Goal: Information Seeking & Learning: Learn about a topic

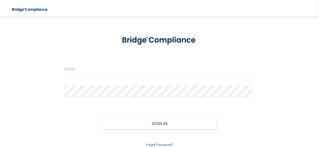
scroll to position [26, 0]
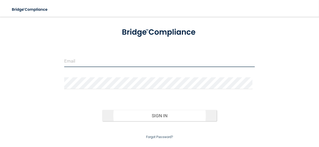
type input "[EMAIL_ADDRESS][DOMAIN_NAME]"
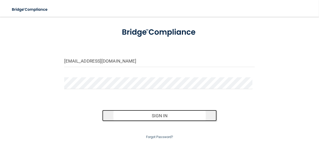
click at [152, 116] on button "Sign In" at bounding box center [159, 116] width 115 height 12
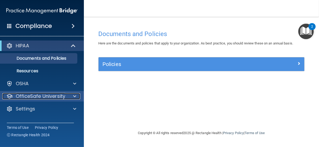
click at [25, 97] on p "OfficeSafe University" at bounding box center [41, 96] width 50 height 6
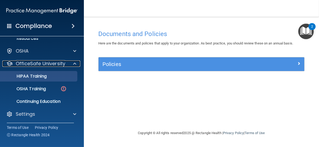
scroll to position [33, 0]
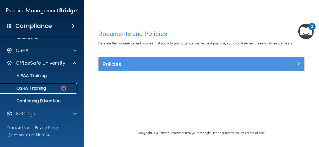
click at [31, 88] on p "OSHA Training" at bounding box center [24, 88] width 43 height 5
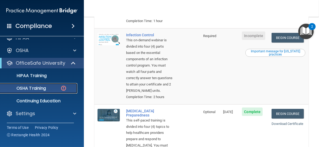
scroll to position [210, 0]
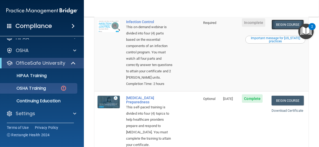
click at [278, 29] on link "Begin Course" at bounding box center [288, 25] width 32 height 10
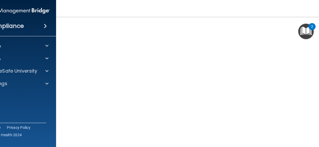
scroll to position [51, 0]
